Goal: Information Seeking & Learning: Compare options

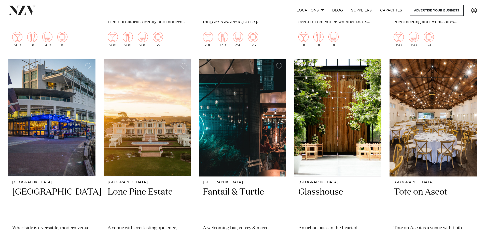
scroll to position [306, 0]
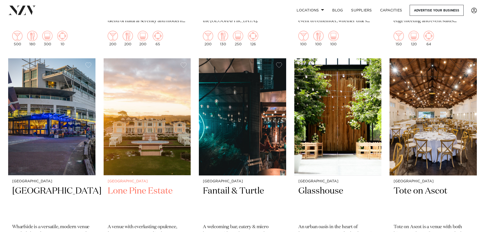
click at [165, 127] on img at bounding box center [147, 116] width 87 height 117
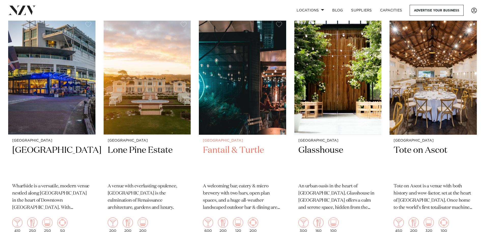
scroll to position [356, 0]
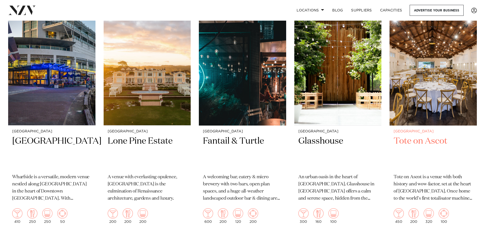
click at [404, 86] on img at bounding box center [433, 66] width 87 height 117
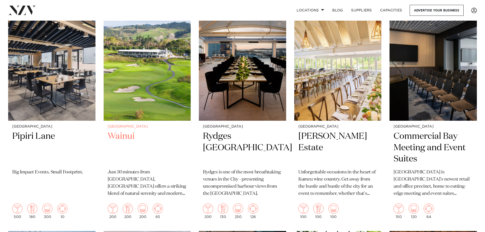
scroll to position [125, 0]
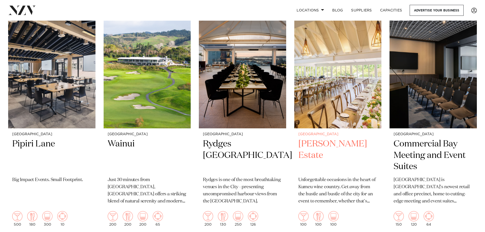
click at [320, 113] on img at bounding box center [338, 69] width 87 height 117
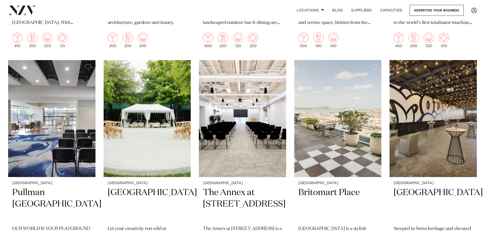
scroll to position [533, 0]
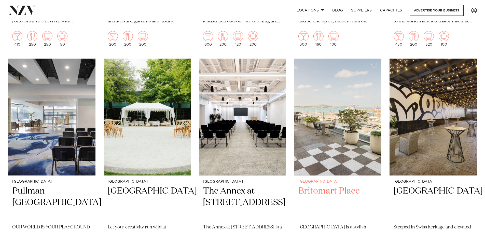
click at [342, 119] on img at bounding box center [338, 117] width 87 height 117
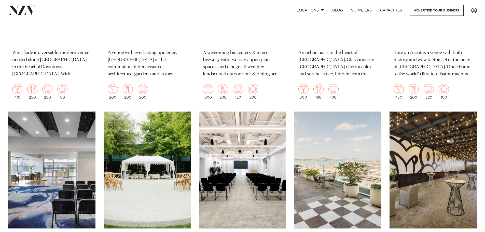
scroll to position [327, 0]
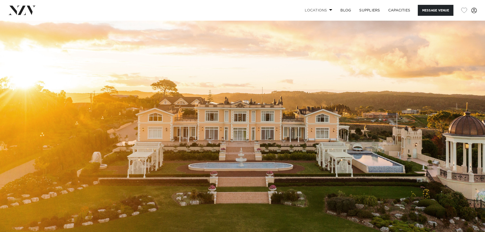
click at [316, 10] on link "Locations" at bounding box center [319, 10] width 36 height 11
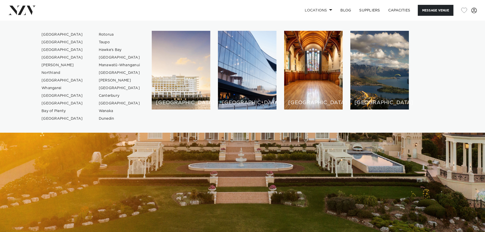
click at [448, 38] on div "Auckland Wellington Christchurch Queenstown Hamilton Northland Bay of Islands W…" at bounding box center [242, 77] width 477 height 92
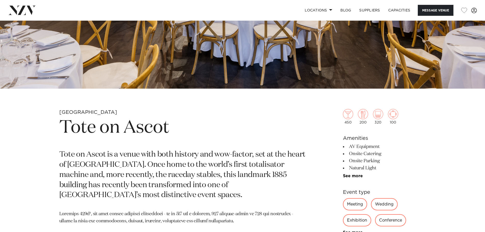
scroll to position [76, 0]
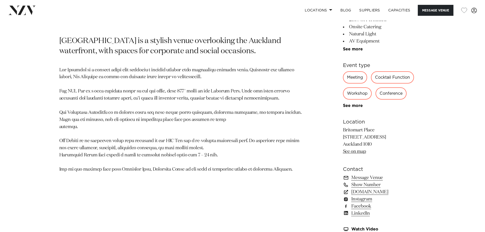
scroll to position [306, 0]
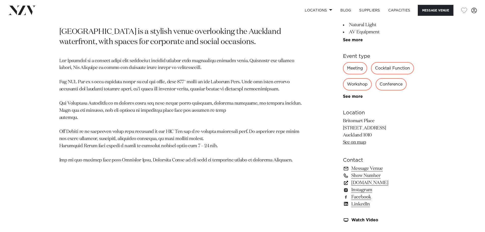
click at [376, 183] on link "[DOMAIN_NAME]" at bounding box center [384, 182] width 83 height 7
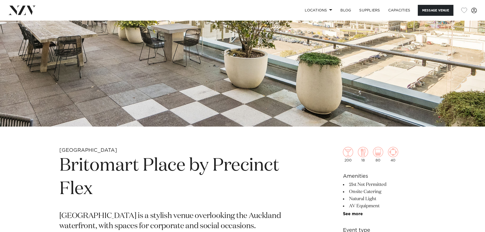
scroll to position [0, 0]
